Goal: Obtain resource: Download file/media

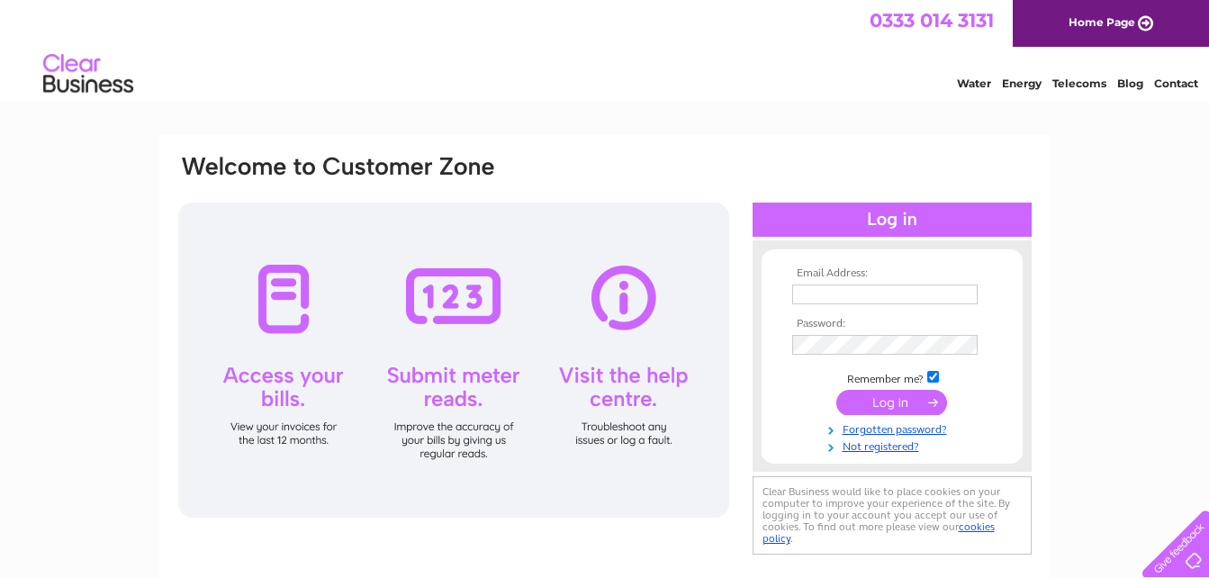
type input "cara1489@hotmail.com"
click at [906, 407] on input "submit" at bounding box center [891, 402] width 111 height 25
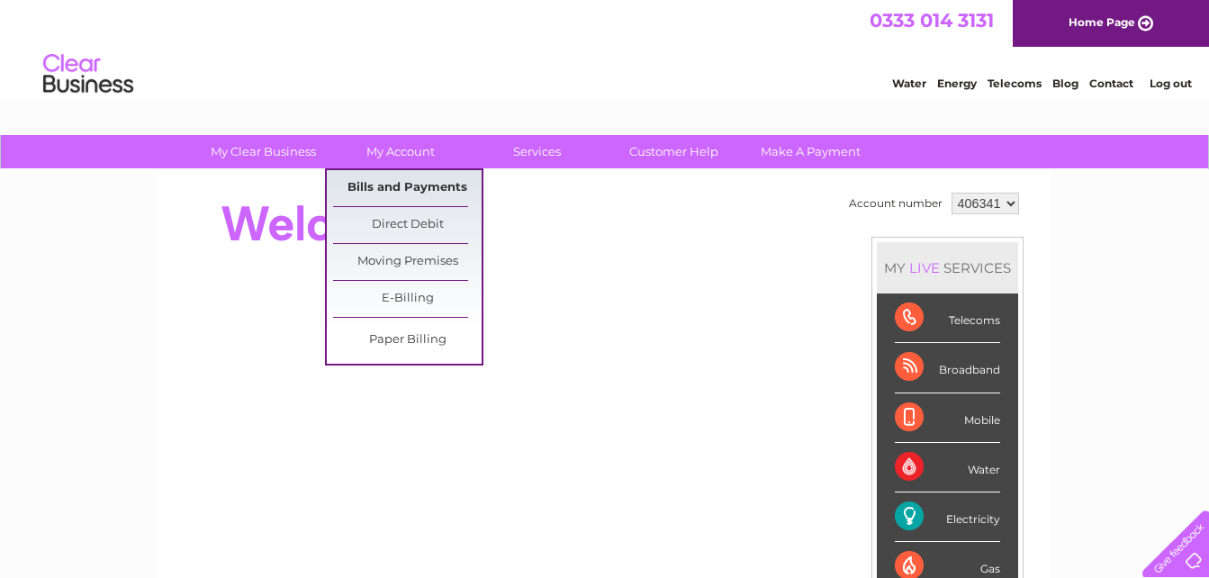
click at [413, 186] on link "Bills and Payments" at bounding box center [407, 188] width 149 height 36
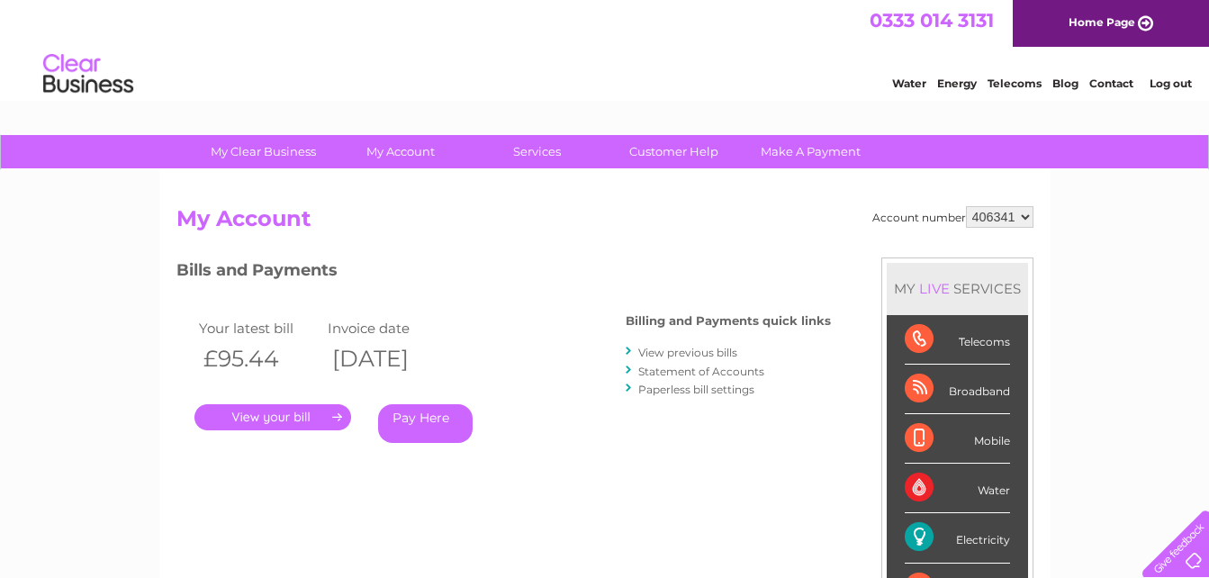
click at [699, 355] on link "View previous bills" at bounding box center [687, 353] width 99 height 14
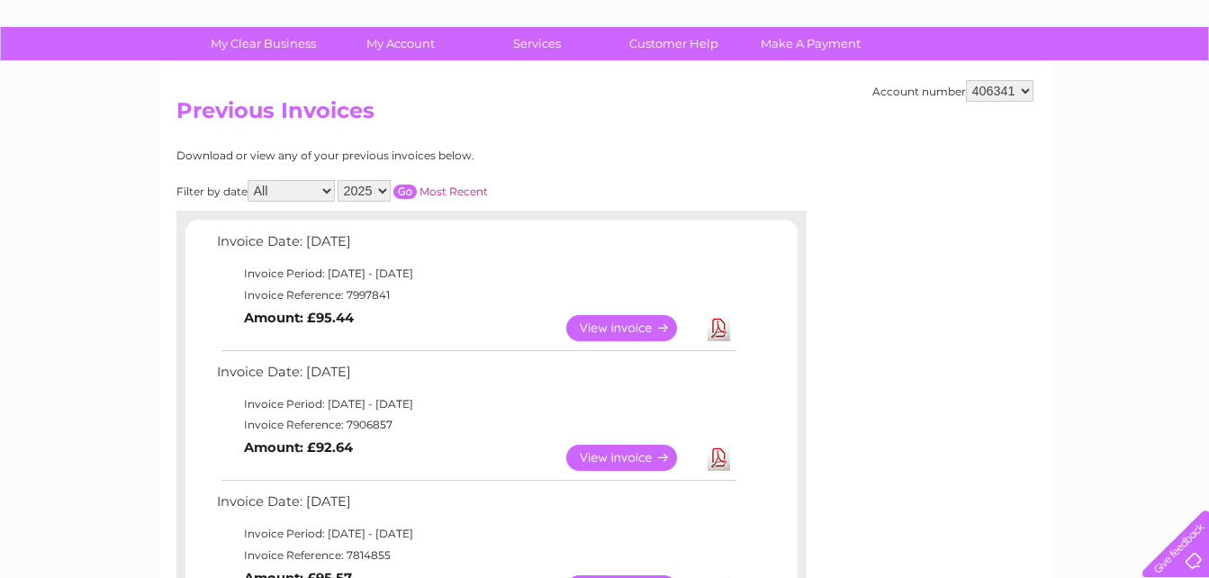
scroll to position [93, 0]
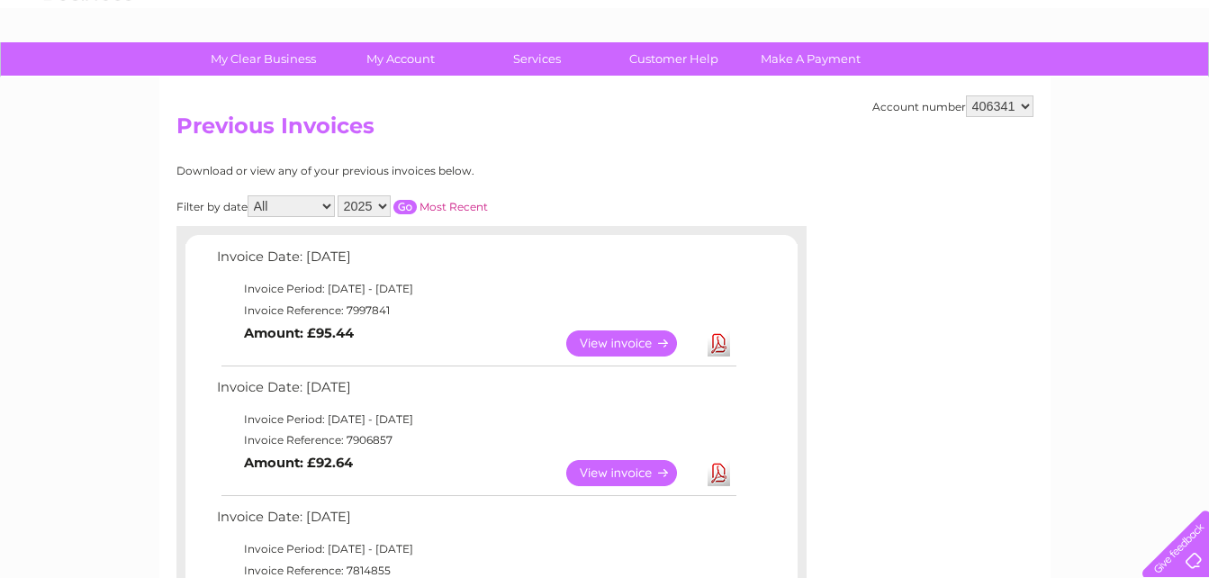
click at [718, 347] on link "Download" at bounding box center [719, 343] width 23 height 26
